Goal: Transaction & Acquisition: Purchase product/service

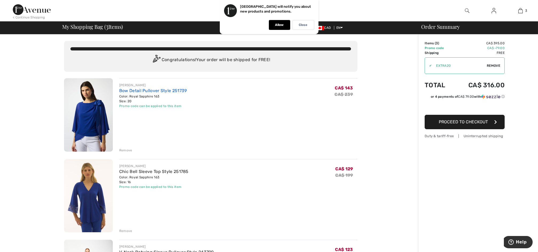
click at [163, 91] on link "Bow Detail Pullover Style 251739" at bounding box center [153, 90] width 68 height 5
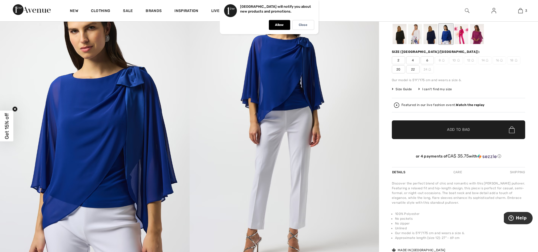
scroll to position [71, 0]
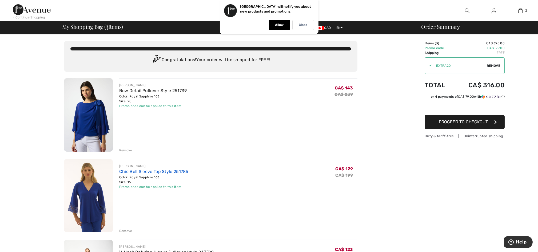
click at [131, 172] on link "Chic Bell Sleeve Top Style 251785" at bounding box center [153, 171] width 69 height 5
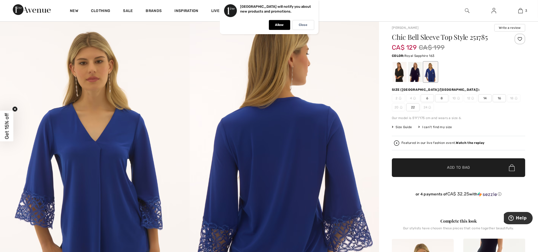
scroll to position [107, 0]
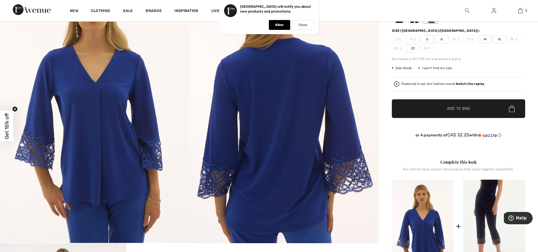
click at [106, 146] on img at bounding box center [94, 101] width 189 height 284
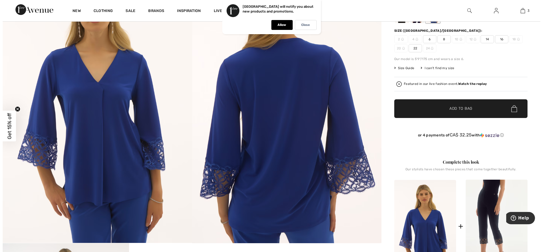
scroll to position [107, 0]
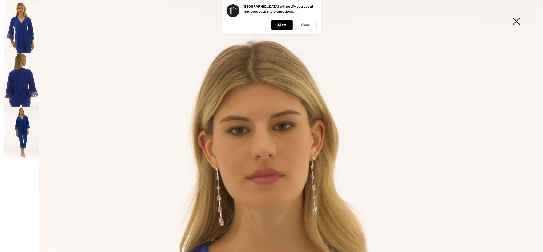
click at [29, 95] on img at bounding box center [21, 79] width 35 height 53
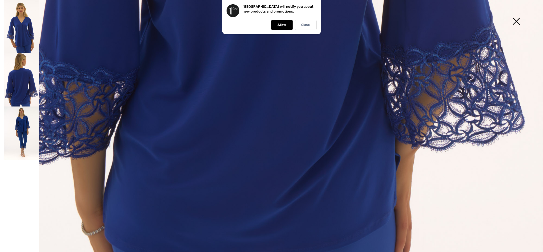
scroll to position [555, 0]
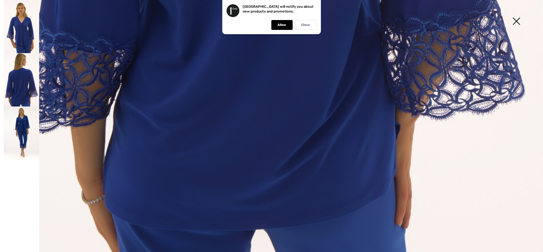
click at [15, 126] on img at bounding box center [21, 132] width 35 height 53
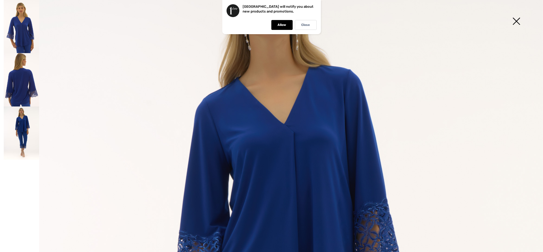
scroll to position [21, 0]
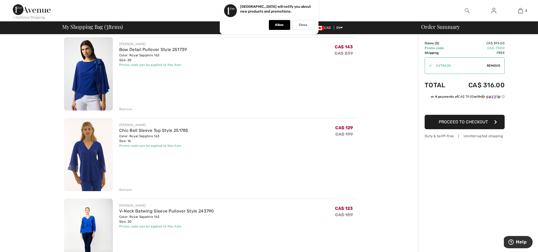
scroll to position [71, 0]
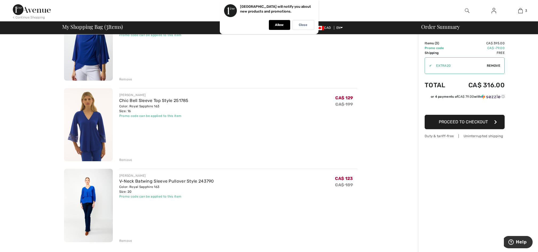
click at [81, 188] on img at bounding box center [88, 204] width 49 height 73
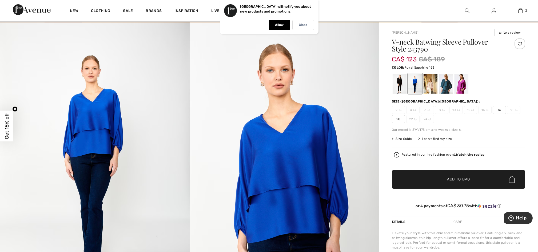
scroll to position [71, 0]
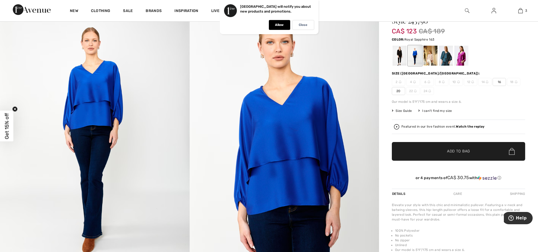
click at [131, 146] on img at bounding box center [94, 136] width 189 height 284
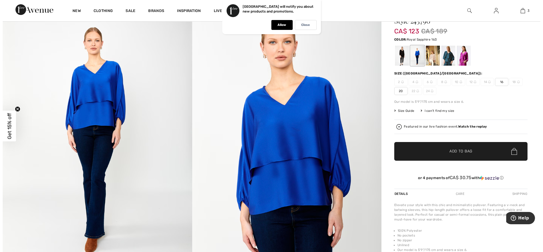
scroll to position [71, 0]
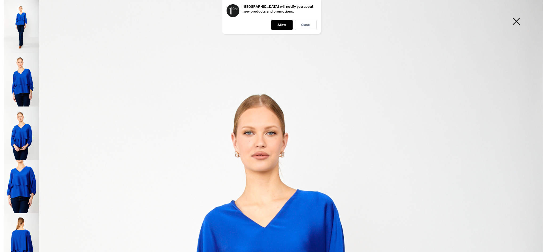
click at [24, 131] on img at bounding box center [21, 132] width 35 height 53
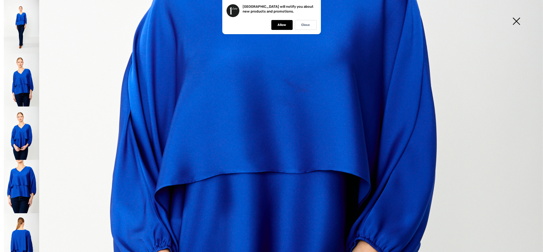
scroll to position [391, 0]
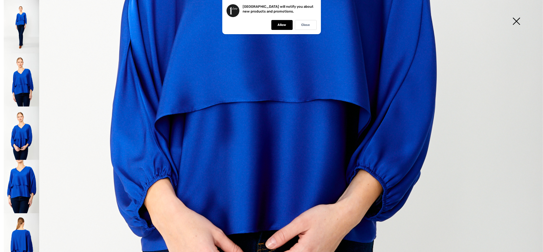
click at [23, 169] on img at bounding box center [21, 186] width 35 height 53
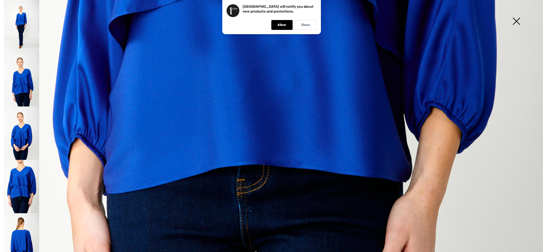
click at [16, 235] on img at bounding box center [21, 239] width 35 height 53
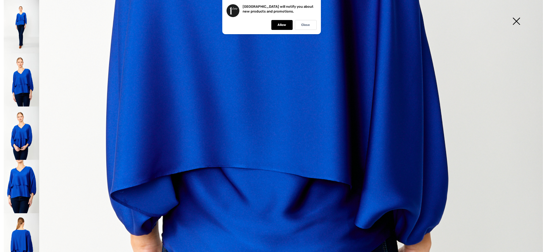
click at [29, 176] on img at bounding box center [21, 186] width 35 height 53
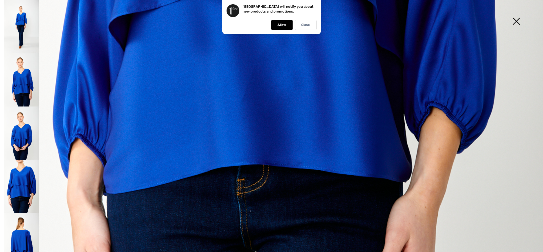
click at [22, 140] on img at bounding box center [21, 132] width 35 height 53
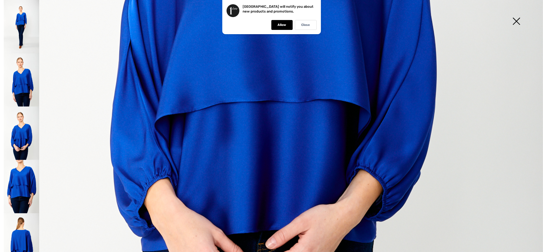
click at [35, 87] on img at bounding box center [21, 79] width 35 height 53
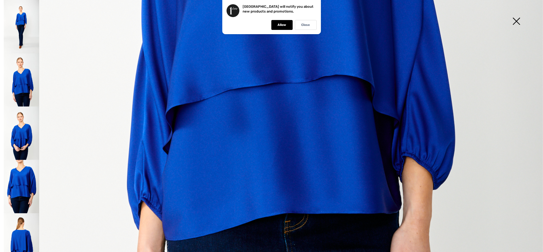
click at [35, 28] on img at bounding box center [21, 26] width 35 height 53
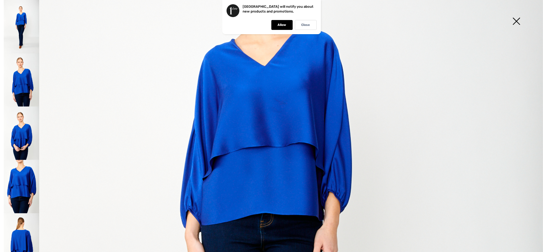
scroll to position [107, 0]
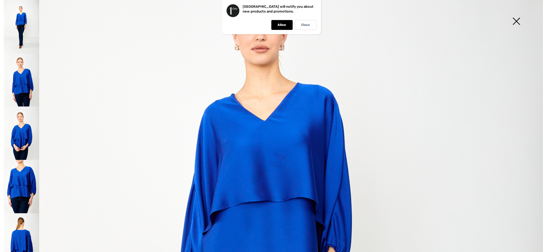
click at [513, 21] on img at bounding box center [516, 21] width 27 height 27
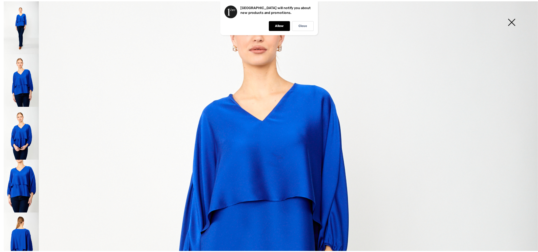
scroll to position [71, 0]
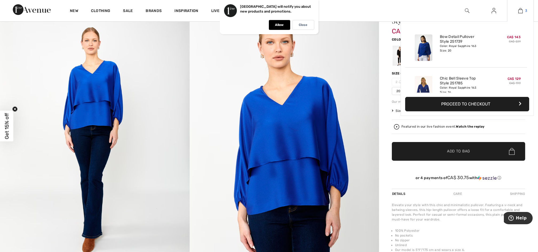
click at [522, 10] on img at bounding box center [520, 10] width 5 height 6
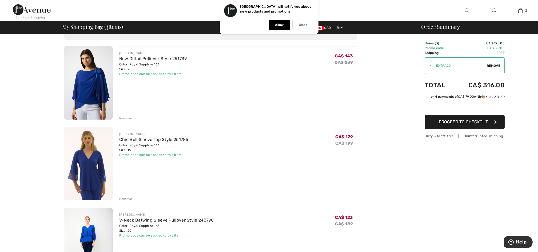
scroll to position [71, 0]
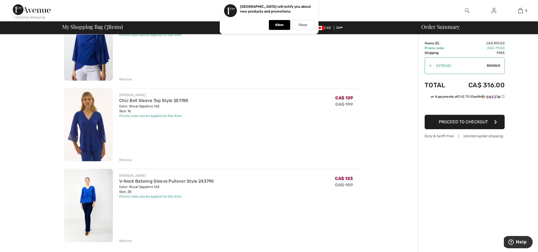
click at [105, 128] on img at bounding box center [88, 124] width 49 height 73
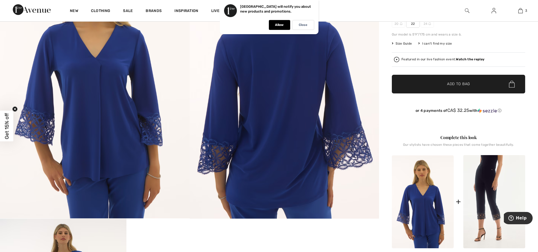
scroll to position [142, 0]
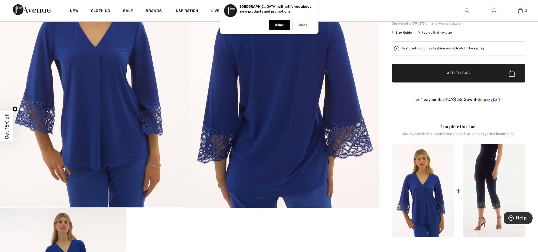
click at [418, 205] on img at bounding box center [423, 190] width 62 height 93
click at [257, 122] on img at bounding box center [283, 65] width 189 height 284
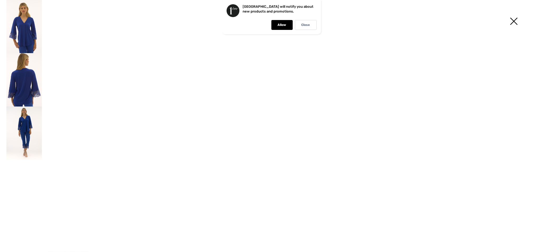
scroll to position [142, 0]
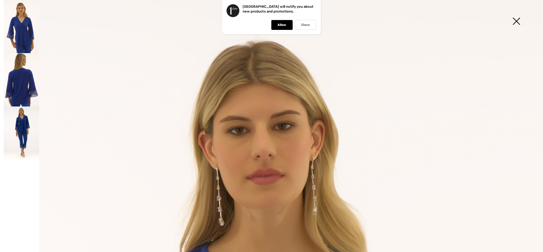
click at [24, 94] on img at bounding box center [21, 79] width 35 height 53
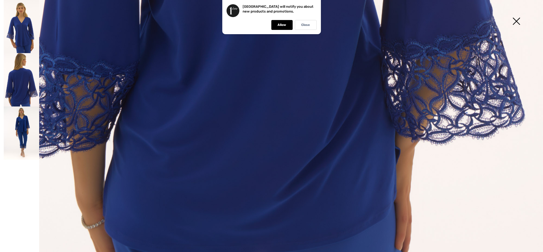
scroll to position [555, 0]
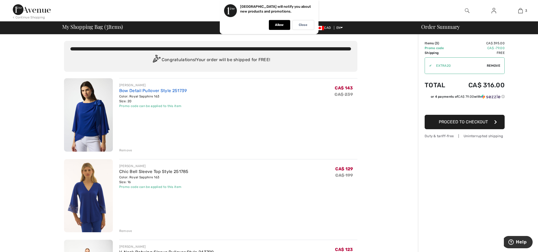
click at [151, 90] on link "Bow Detail Pullover Style 251739" at bounding box center [153, 90] width 68 height 5
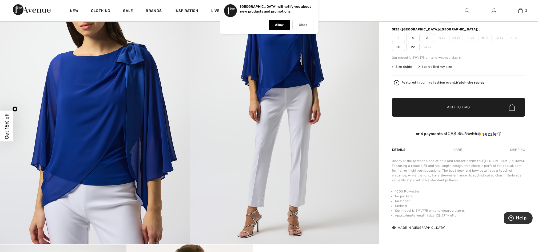
scroll to position [107, 0]
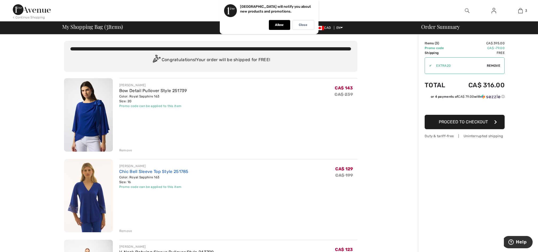
click at [150, 171] on link "Chic Bell Sleeve Top Style 251785" at bounding box center [153, 171] width 69 height 5
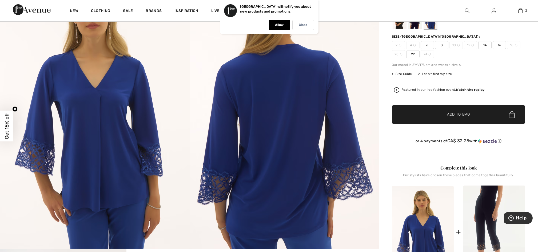
scroll to position [71, 0]
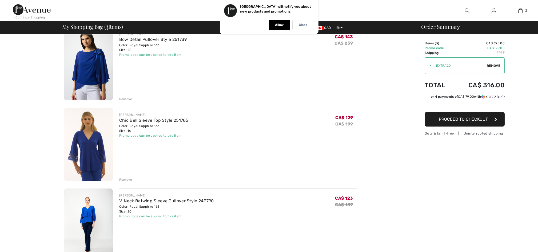
scroll to position [107, 0]
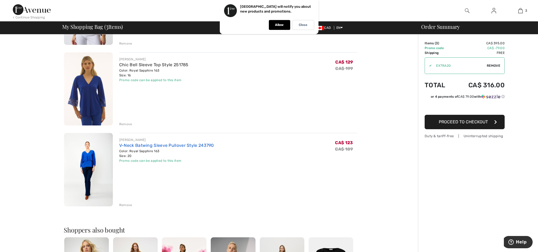
click at [152, 147] on link "V-Neck Batwing Sleeve Pullover Style 243790" at bounding box center [166, 145] width 95 height 5
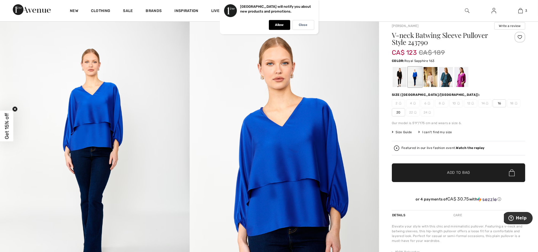
scroll to position [71, 0]
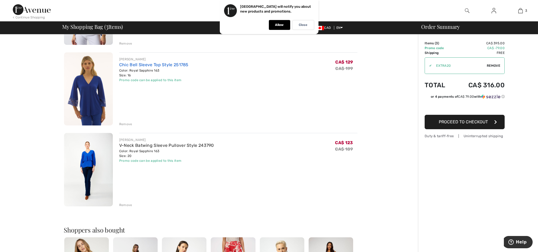
click at [163, 62] on link "Chic Bell Sleeve Top Style 251785" at bounding box center [153, 64] width 69 height 5
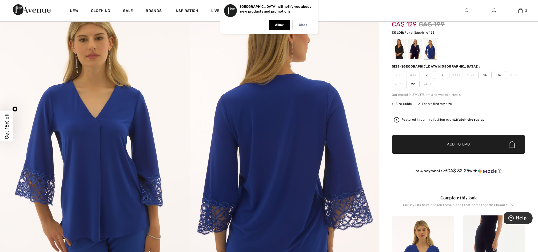
scroll to position [107, 0]
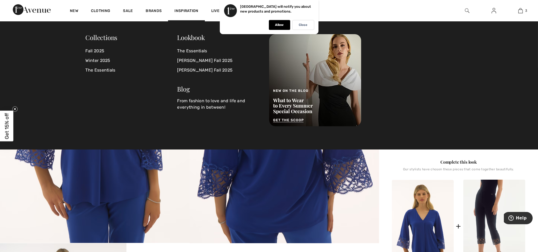
click at [264, 185] on img at bounding box center [283, 101] width 189 height 284
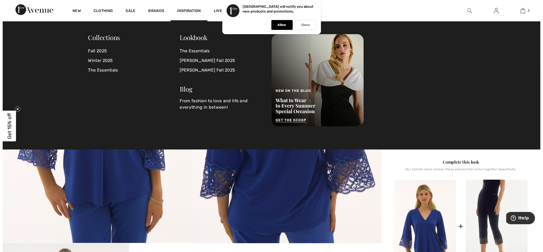
scroll to position [107, 0]
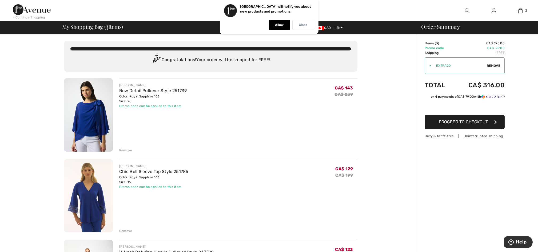
click at [304, 24] on p "Close" at bounding box center [303, 25] width 9 height 4
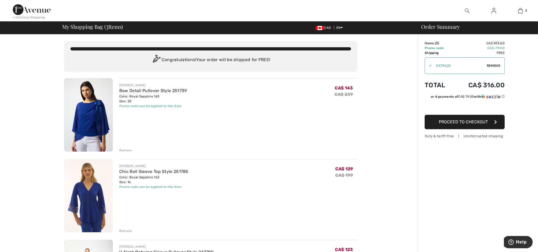
click at [22, 10] on img at bounding box center [32, 9] width 38 height 11
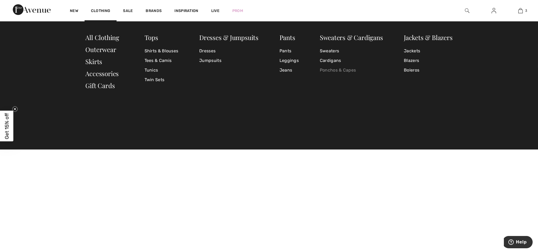
click at [329, 72] on link "Ponchos & Capes" at bounding box center [351, 70] width 63 height 10
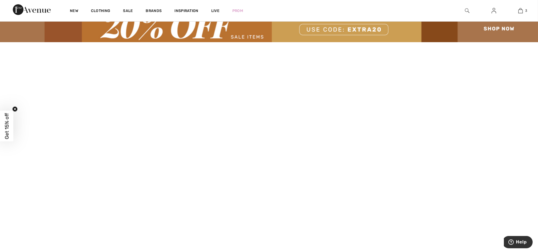
scroll to position [35, 0]
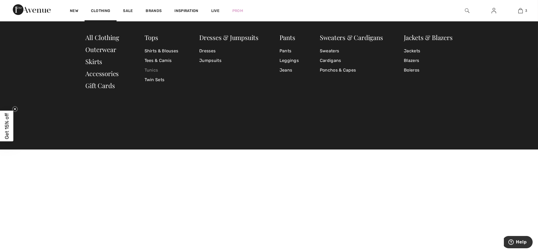
click at [146, 69] on link "Tunics" at bounding box center [161, 70] width 34 height 10
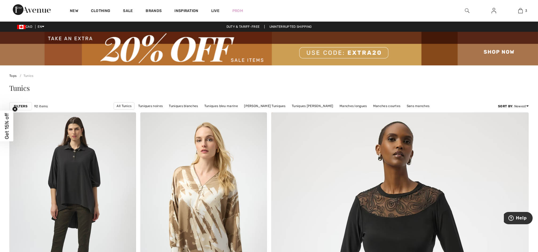
click at [23, 107] on strong "Filters" at bounding box center [21, 106] width 14 height 5
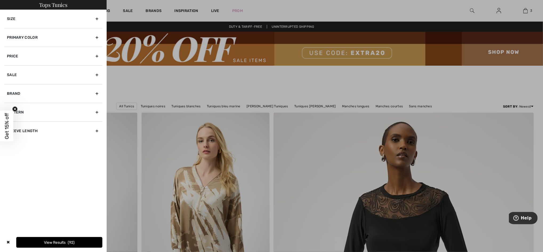
click at [51, 40] on div "Primary Color" at bounding box center [53, 37] width 98 height 19
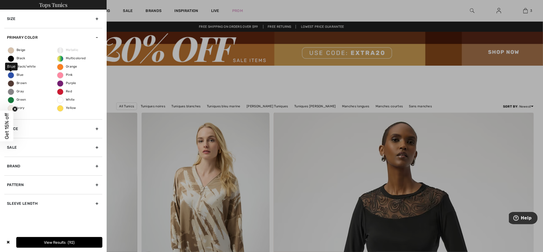
click at [20, 74] on span "Blue" at bounding box center [15, 75] width 15 height 4
click at [0, 0] on input "Blue" at bounding box center [0, 0] width 0 height 0
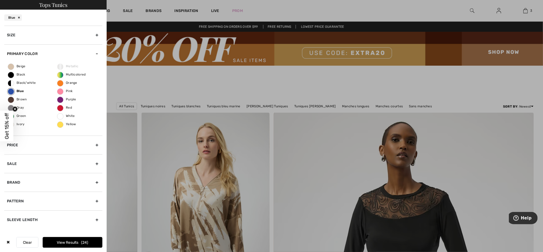
click at [70, 242] on button "View Results 24" at bounding box center [73, 242] width 60 height 11
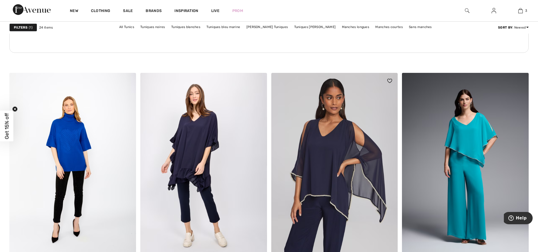
scroll to position [1030, 0]
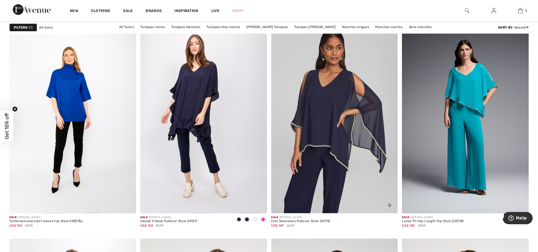
click at [333, 162] on img at bounding box center [334, 118] width 127 height 190
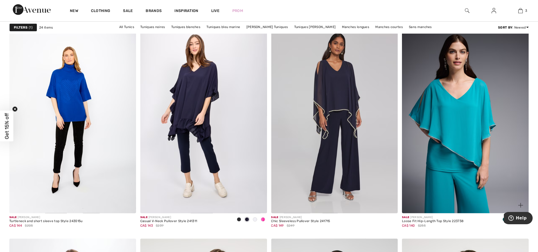
click at [475, 176] on img at bounding box center [465, 118] width 127 height 190
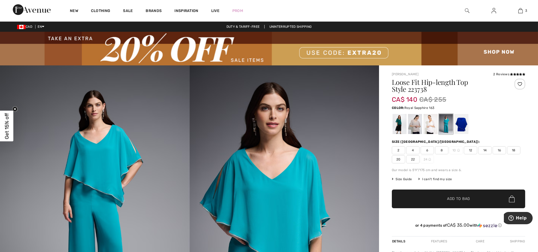
click at [460, 126] on div at bounding box center [461, 124] width 14 height 20
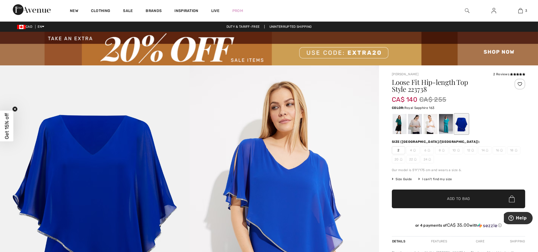
scroll to position [71, 0]
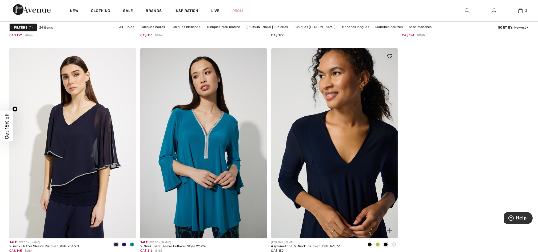
scroll to position [1418, 0]
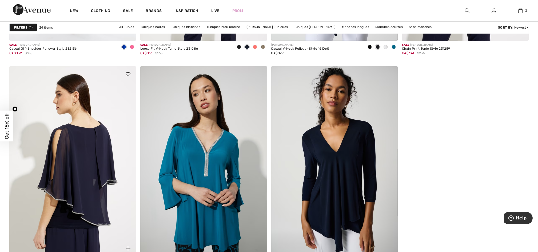
click at [106, 159] on img at bounding box center [72, 161] width 127 height 190
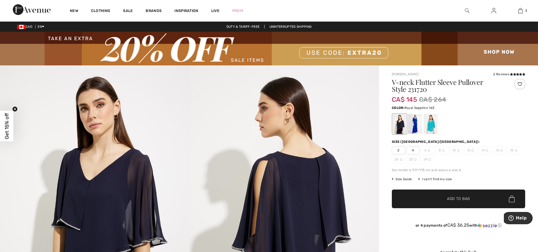
click at [416, 122] on div at bounding box center [415, 124] width 14 height 20
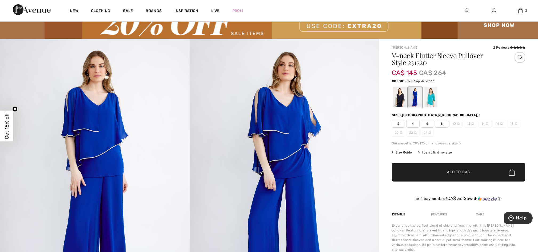
scroll to position [71, 0]
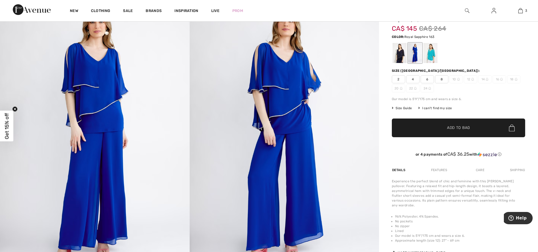
click at [117, 107] on img at bounding box center [94, 136] width 189 height 284
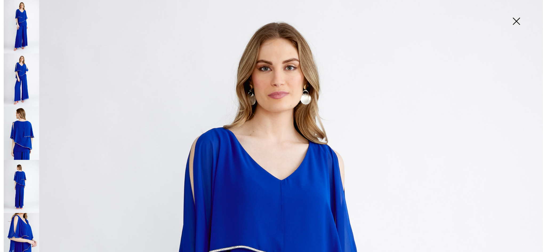
scroll to position [0, 0]
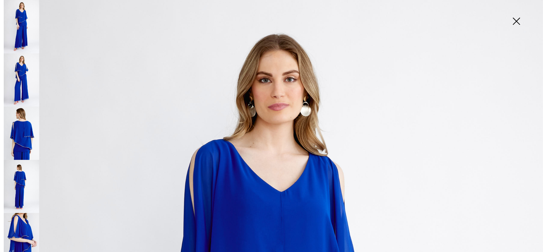
click at [514, 22] on img at bounding box center [516, 21] width 27 height 27
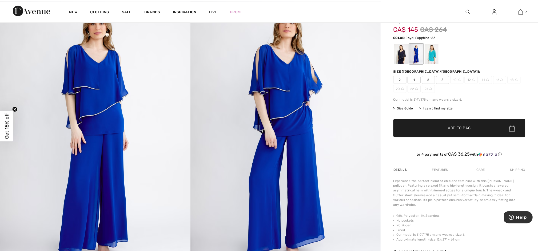
scroll to position [71, 0]
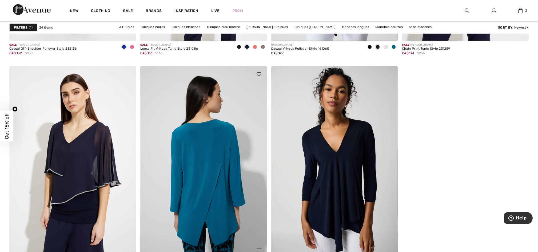
click at [214, 189] on img at bounding box center [203, 161] width 127 height 190
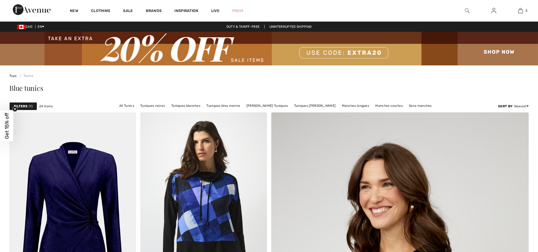
checkbox input "true"
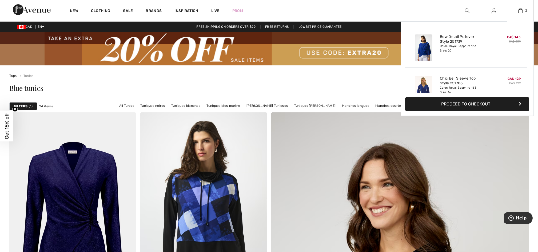
click at [461, 107] on button "Proceed to Checkout" at bounding box center [467, 104] width 124 height 14
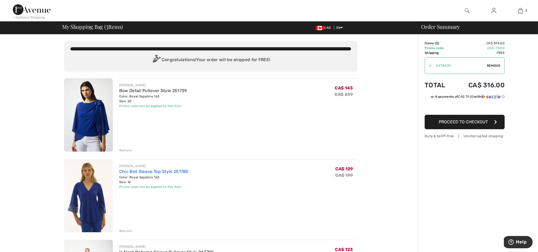
click at [159, 171] on link "Chic Bell Sleeve Top Style 251785" at bounding box center [153, 171] width 69 height 5
click at [163, 92] on link "Bow Detail Pullover Style 251739" at bounding box center [153, 90] width 68 height 5
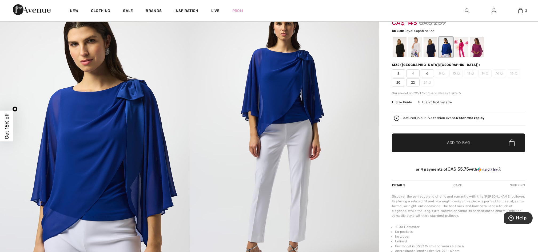
scroll to position [107, 0]
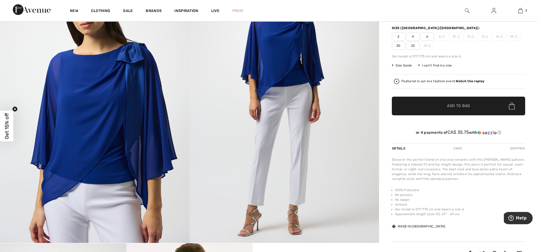
click at [108, 95] on img at bounding box center [94, 101] width 189 height 284
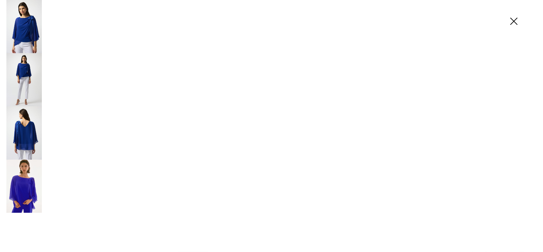
scroll to position [107, 0]
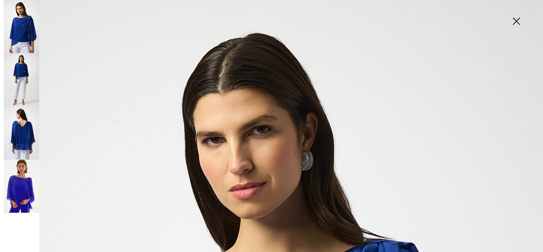
click at [15, 141] on img at bounding box center [21, 132] width 35 height 53
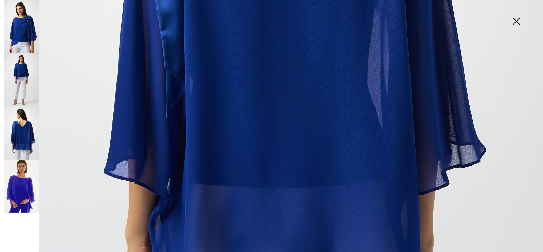
scroll to position [426, 0]
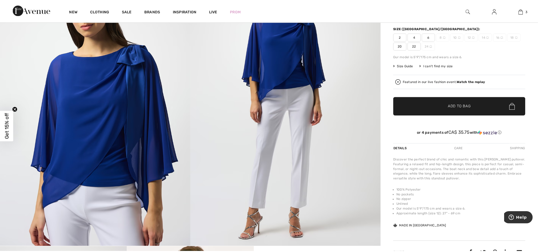
scroll to position [107, 0]
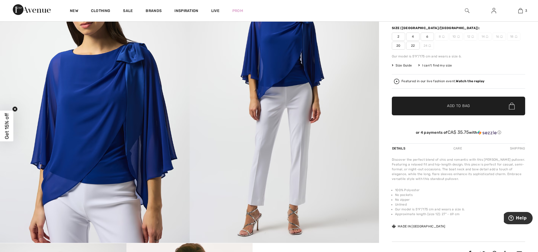
click at [137, 165] on img at bounding box center [94, 101] width 189 height 284
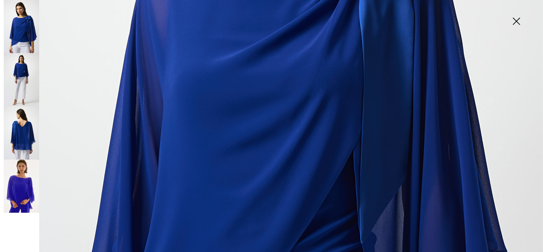
scroll to position [178, 0]
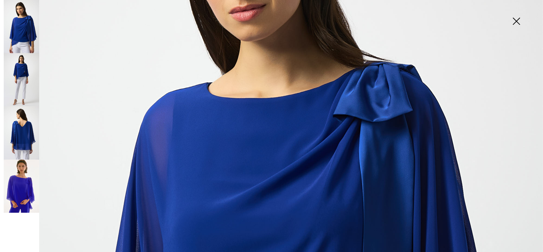
click at [29, 35] on img at bounding box center [21, 26] width 35 height 53
click at [27, 146] on img at bounding box center [21, 132] width 35 height 53
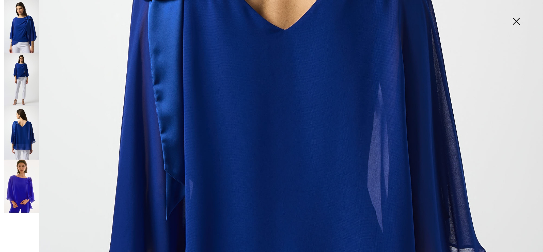
scroll to position [426, 0]
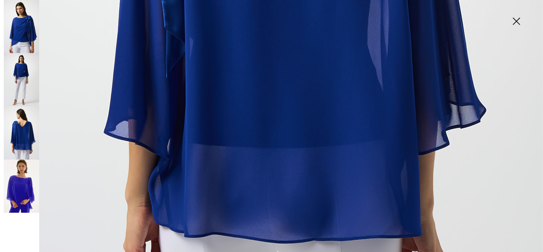
click at [19, 140] on img at bounding box center [21, 132] width 35 height 53
click at [20, 140] on img at bounding box center [21, 132] width 35 height 53
click at [24, 41] on img at bounding box center [21, 26] width 35 height 53
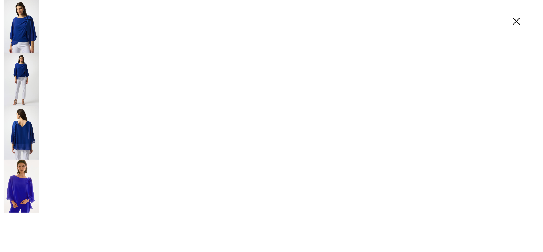
click at [24, 41] on img at bounding box center [21, 26] width 35 height 53
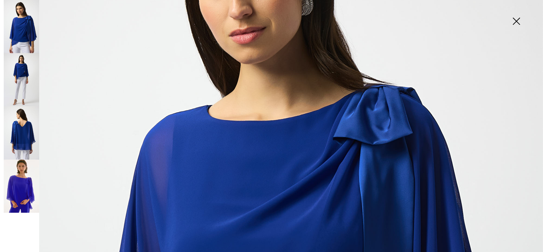
scroll to position [107, 0]
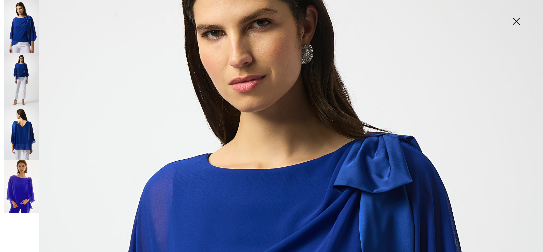
click at [518, 22] on img at bounding box center [516, 21] width 27 height 27
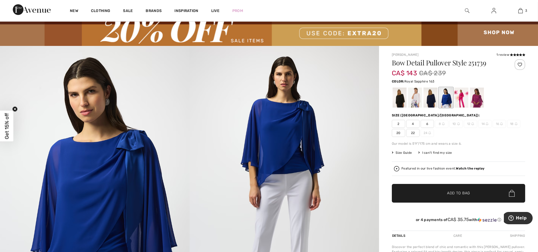
scroll to position [35, 0]
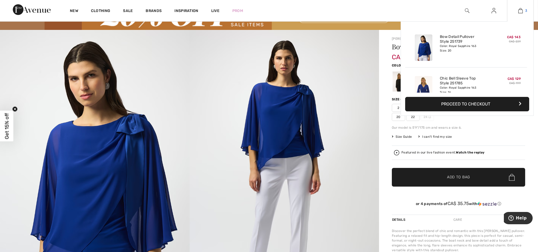
click at [522, 10] on img at bounding box center [520, 10] width 5 height 6
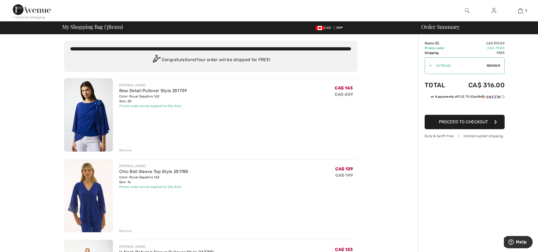
scroll to position [71, 0]
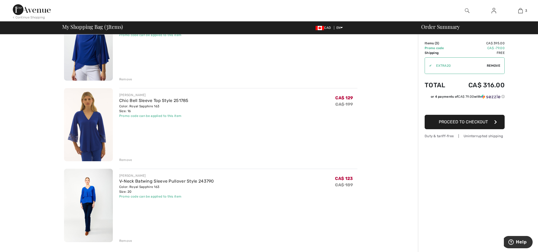
click at [123, 159] on div "Remove" at bounding box center [125, 159] width 13 height 5
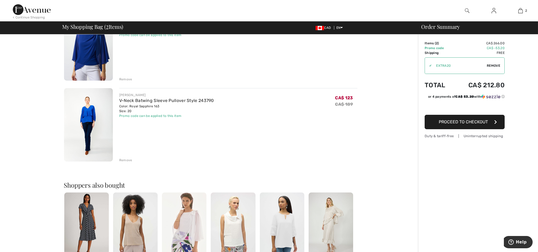
click at [128, 160] on div "Remove" at bounding box center [125, 160] width 13 height 5
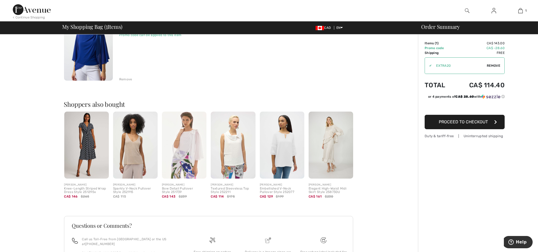
click at [469, 120] on span "Proceed to Checkout" at bounding box center [462, 121] width 49 height 5
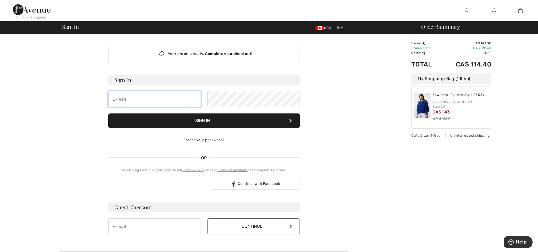
type input "[EMAIL_ADDRESS][DOMAIN_NAME]"
click at [381, 138] on div "Your order is ready. Complete your checkout! Sign In [EMAIL_ADDRESS][DOMAIN_NAM…" at bounding box center [203, 186] width 401 height 305
click at [494, 12] on img at bounding box center [493, 10] width 5 height 6
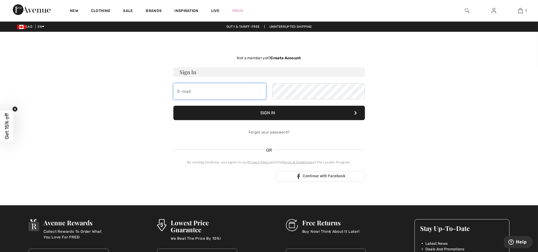
type input "[EMAIL_ADDRESS][DOMAIN_NAME]"
click at [281, 113] on button "Sign In" at bounding box center [268, 113] width 191 height 14
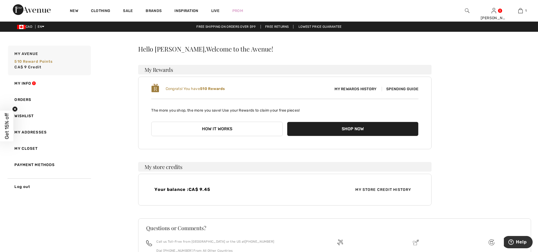
click at [388, 189] on span "My Store Credit History" at bounding box center [383, 190] width 64 height 6
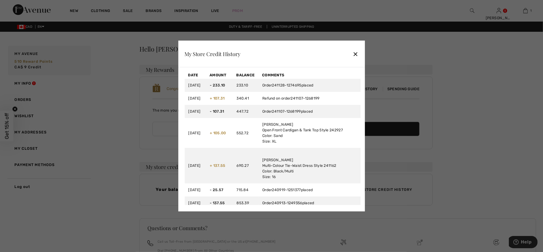
click at [357, 54] on div "✕" at bounding box center [356, 53] width 6 height 11
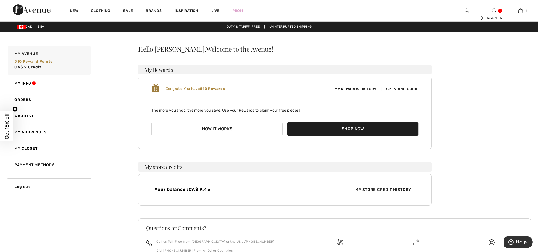
click at [232, 127] on button "How it works" at bounding box center [216, 129] width 131 height 14
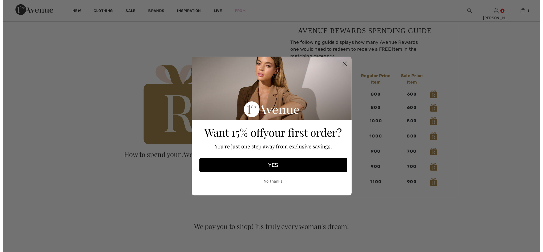
scroll to position [391, 0]
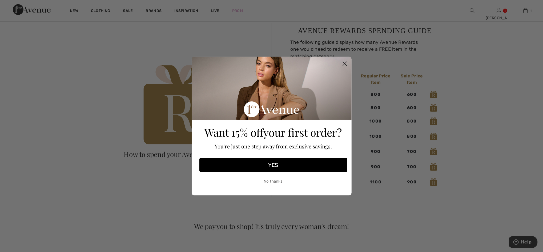
click at [344, 61] on circle "Close dialog" at bounding box center [344, 63] width 9 height 9
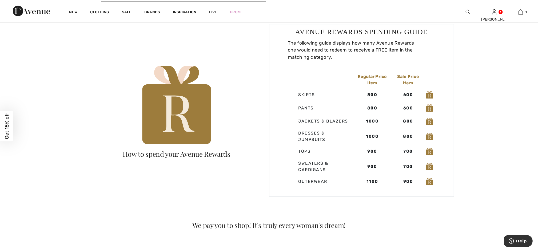
scroll to position [391, 0]
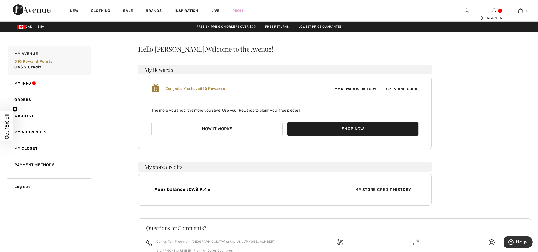
click at [198, 127] on button "How it works" at bounding box center [216, 129] width 131 height 14
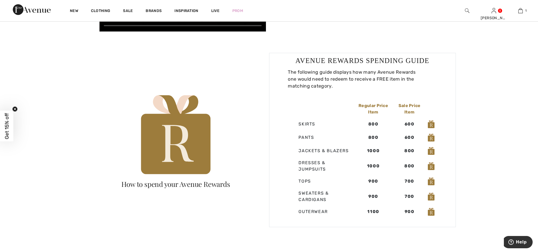
scroll to position [391, 0]
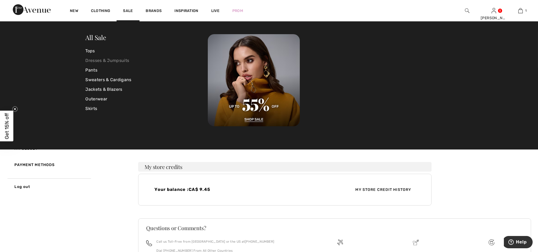
click at [98, 64] on link "Dresses & Jumpsuits" at bounding box center [147, 61] width 122 height 10
click at [98, 69] on link "Pants" at bounding box center [147, 70] width 122 height 10
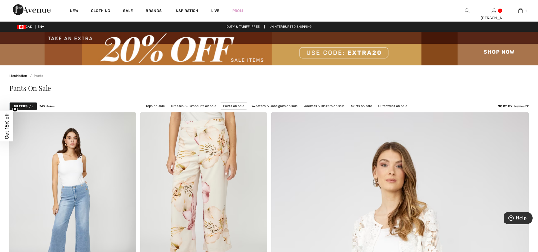
click at [23, 103] on div "Filters 1" at bounding box center [23, 106] width 28 height 8
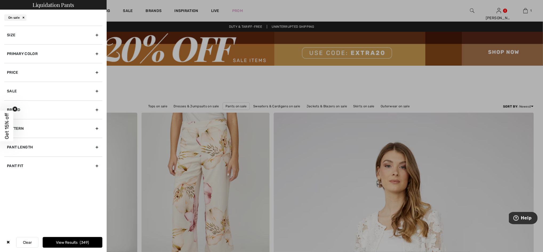
click at [72, 57] on div "Primary Color" at bounding box center [53, 53] width 98 height 19
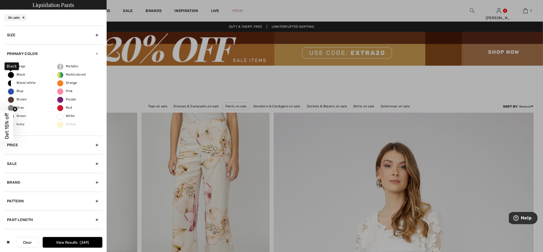
click at [20, 73] on span "Black" at bounding box center [16, 74] width 17 height 4
click at [0, 0] on input "Black" at bounding box center [0, 0] width 0 height 0
click at [47, 205] on div "Pattern" at bounding box center [53, 200] width 98 height 19
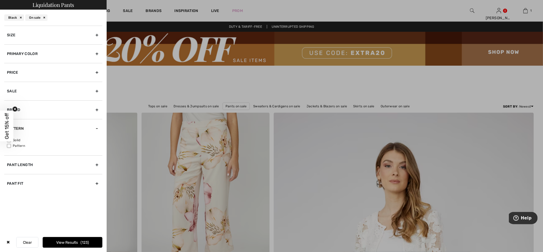
click at [19, 140] on label "Solid" at bounding box center [54, 140] width 95 height 5
click at [11, 140] on input"] "Solid" at bounding box center [9, 140] width 4 height 4
checkbox input"] "true"
click at [88, 178] on div "Pant Fit" at bounding box center [53, 183] width 98 height 19
click at [10, 187] on input"] "Wide" at bounding box center [9, 189] width 4 height 4
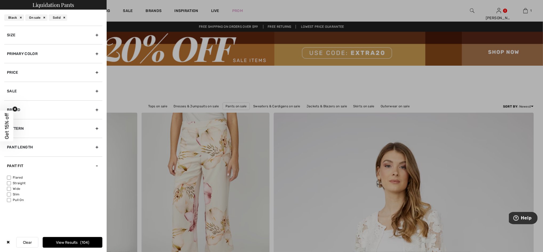
checkbox input"] "true"
click at [82, 241] on span "30" at bounding box center [84, 242] width 7 height 5
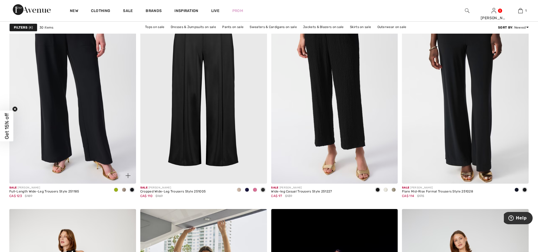
scroll to position [533, 0]
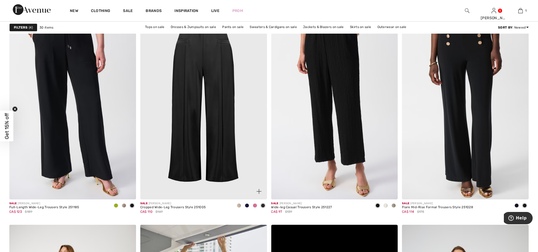
click at [225, 161] on img at bounding box center [203, 104] width 127 height 190
click at [224, 161] on img at bounding box center [203, 104] width 127 height 190
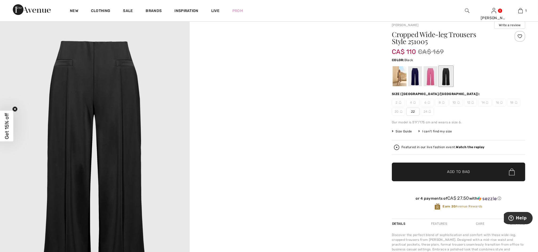
scroll to position [107, 0]
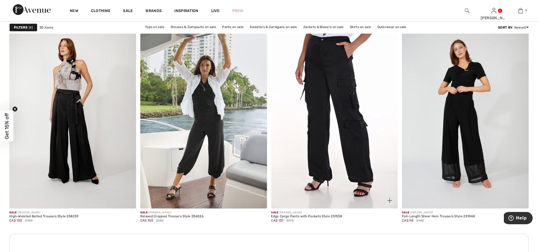
scroll to position [746, 0]
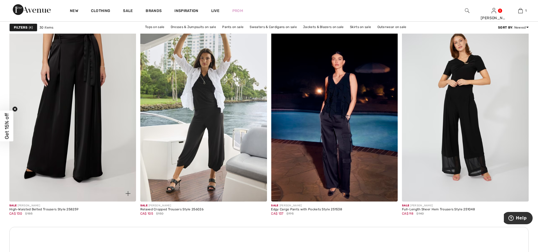
click at [106, 104] on img at bounding box center [72, 106] width 127 height 190
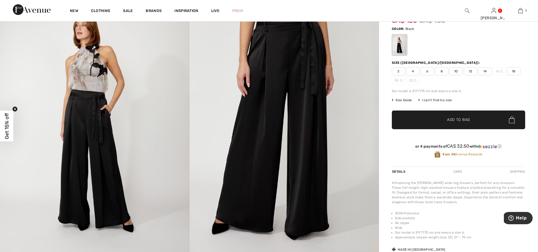
scroll to position [71, 0]
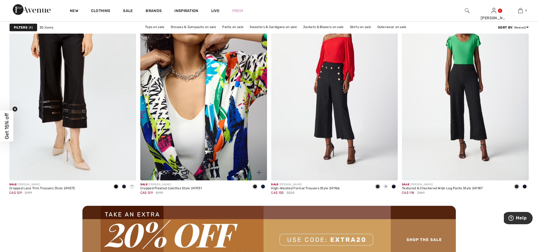
scroll to position [1528, 0]
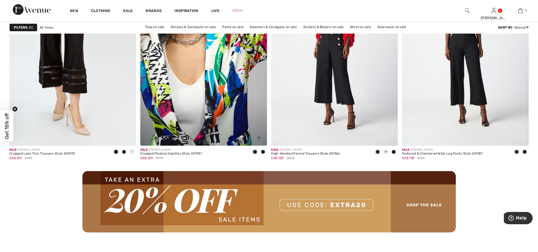
click at [205, 103] on img at bounding box center [203, 51] width 127 height 190
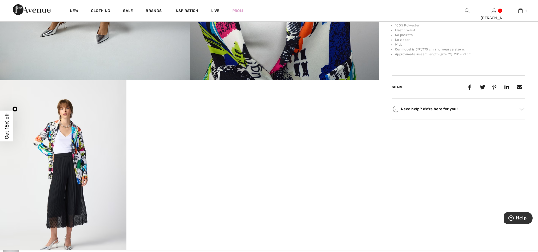
scroll to position [320, 0]
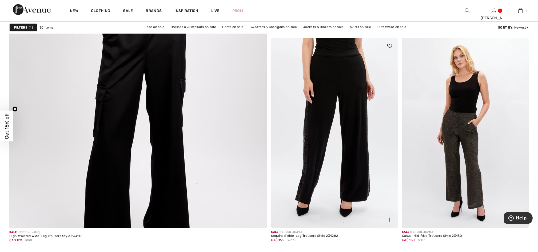
scroll to position [1954, 0]
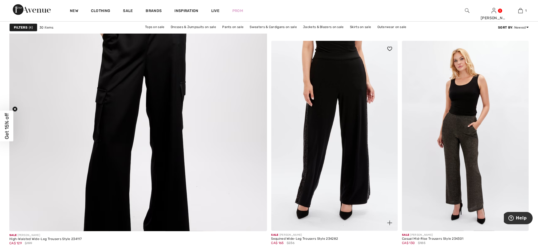
click at [363, 157] on img at bounding box center [334, 136] width 127 height 190
click at [352, 157] on img at bounding box center [334, 136] width 127 height 190
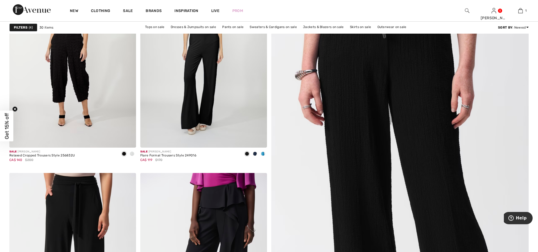
scroll to position [142, 0]
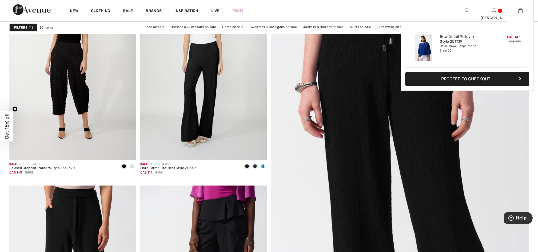
click at [518, 12] on img at bounding box center [520, 10] width 5 height 6
click at [482, 75] on button "Proceed to Checkout" at bounding box center [467, 79] width 124 height 14
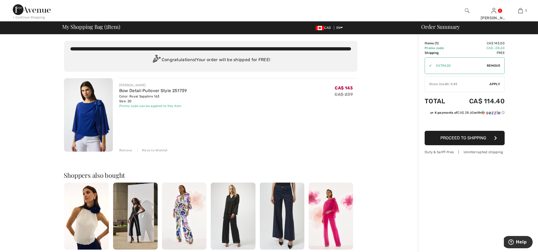
click at [492, 84] on span "Apply" at bounding box center [494, 84] width 11 height 5
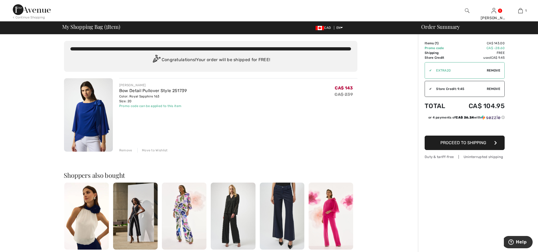
click at [468, 144] on span "Proceed to Shipping" at bounding box center [463, 142] width 46 height 5
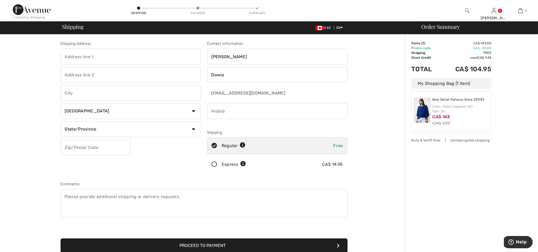
click at [140, 52] on input "text" at bounding box center [130, 57] width 140 height 16
type input "[STREET_ADDRESS][PERSON_NAME]"
type input "St. [PERSON_NAME]"
select select "AB"
type input "T8N 3L4"
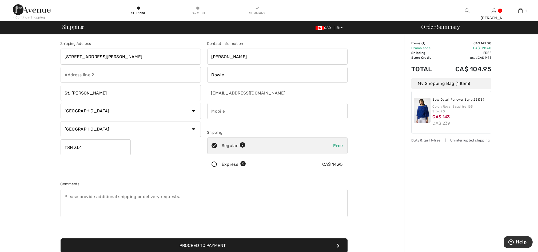
type input "7809826044"
type input "T8N3L4"
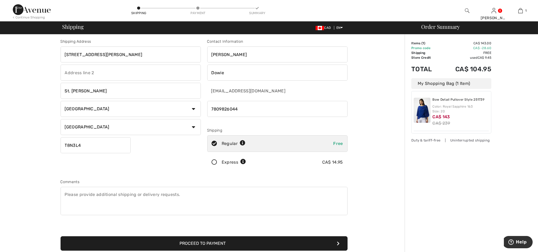
scroll to position [71, 0]
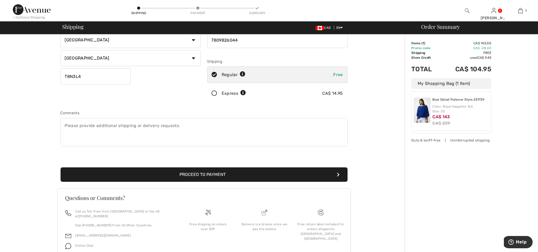
click at [212, 169] on button "Proceed to Payment" at bounding box center [203, 174] width 287 height 14
click at [213, 173] on button "Proceed to Payment" at bounding box center [203, 174] width 287 height 14
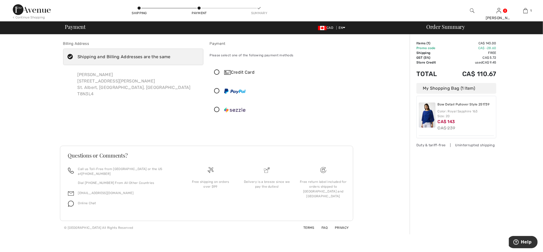
click at [216, 71] on icon at bounding box center [217, 73] width 14 height 6
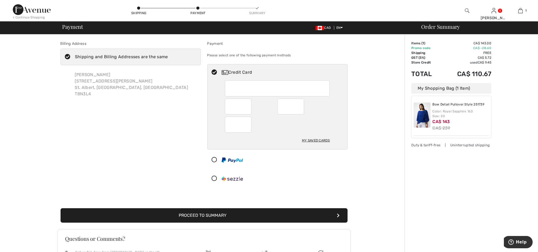
click at [231, 219] on button "Proceed to Summary" at bounding box center [203, 215] width 287 height 14
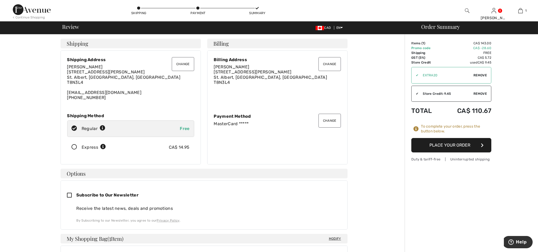
click at [461, 145] on button "Place Your Order" at bounding box center [451, 145] width 80 height 14
